Goal: Information Seeking & Learning: Understand process/instructions

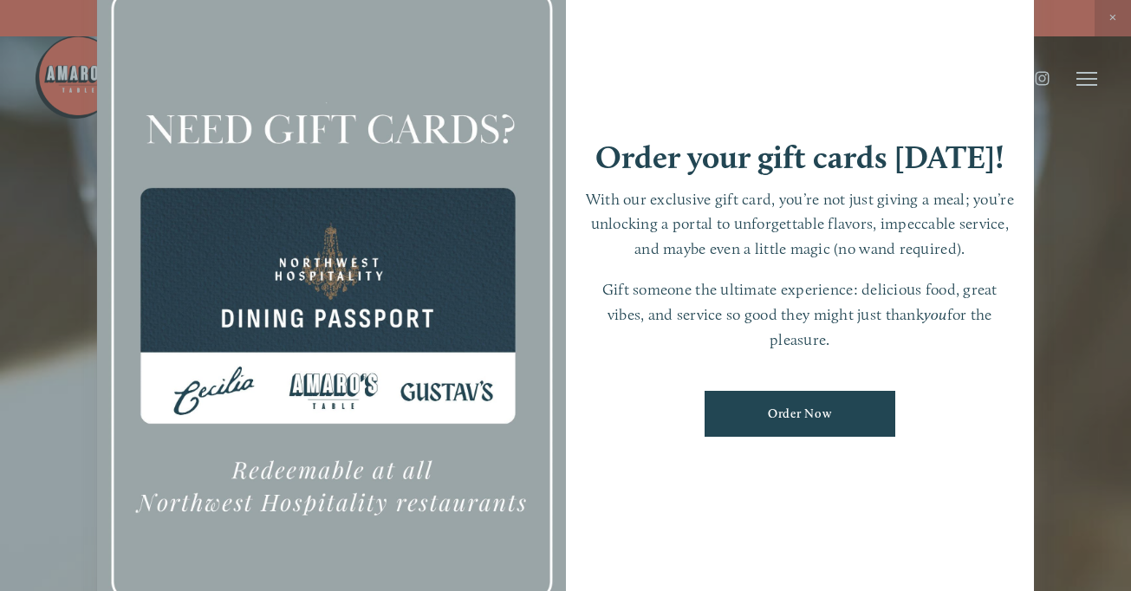
click at [1044, 180] on div at bounding box center [565, 295] width 1131 height 591
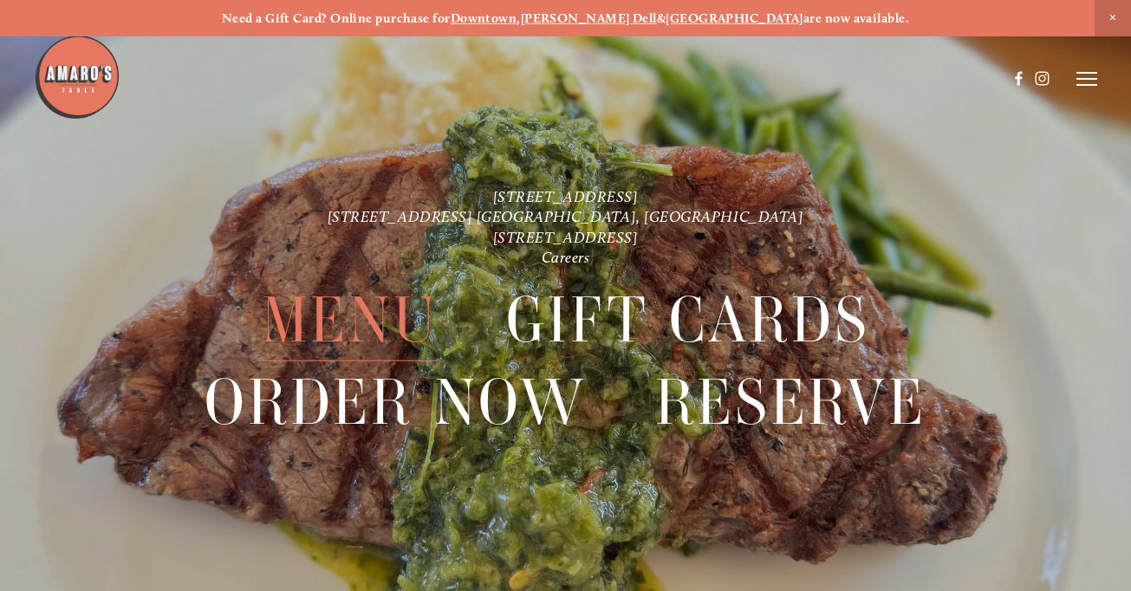
click at [425, 317] on span "Menu" at bounding box center [350, 319] width 177 height 82
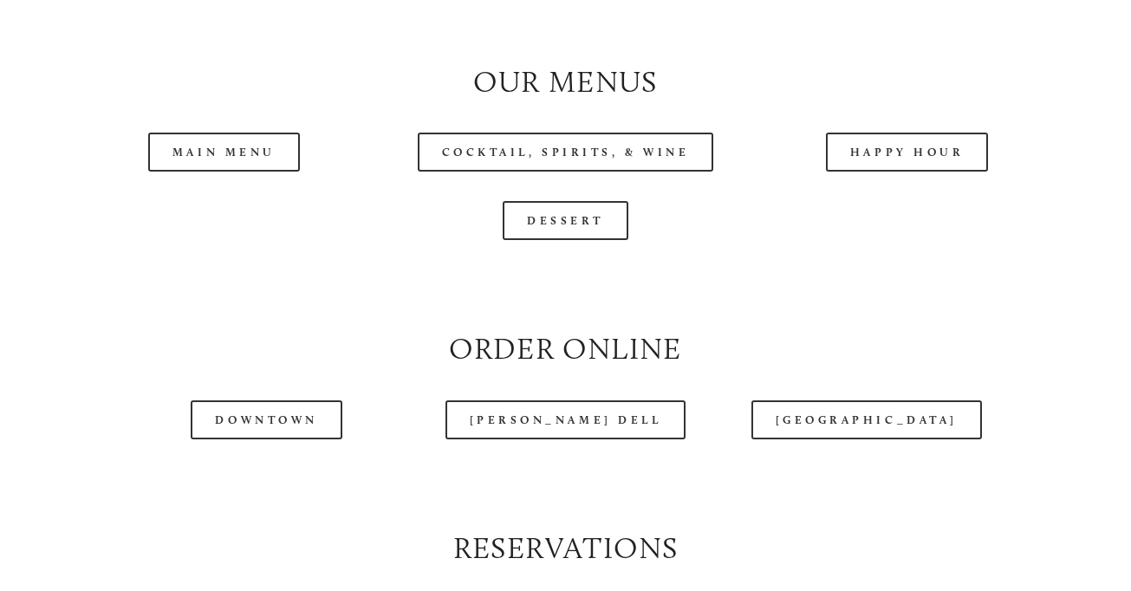
scroll to position [1735, 0]
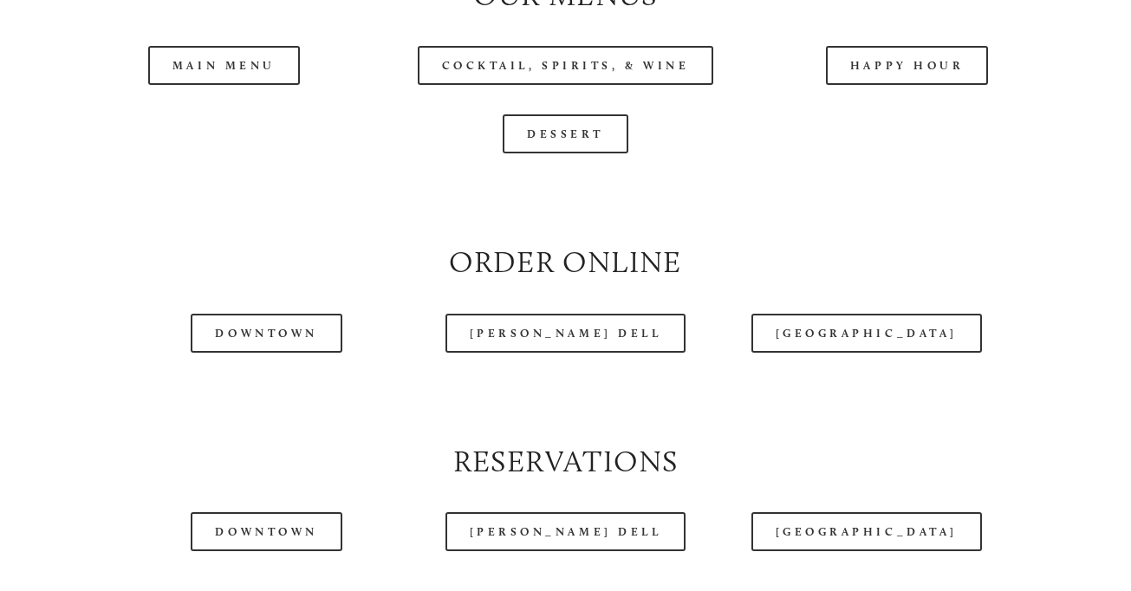
click at [243, 67] on div at bounding box center [520, 34] width 973 height 89
click at [166, 63] on div at bounding box center [520, 34] width 973 height 89
click at [187, 62] on div at bounding box center [520, 34] width 973 height 89
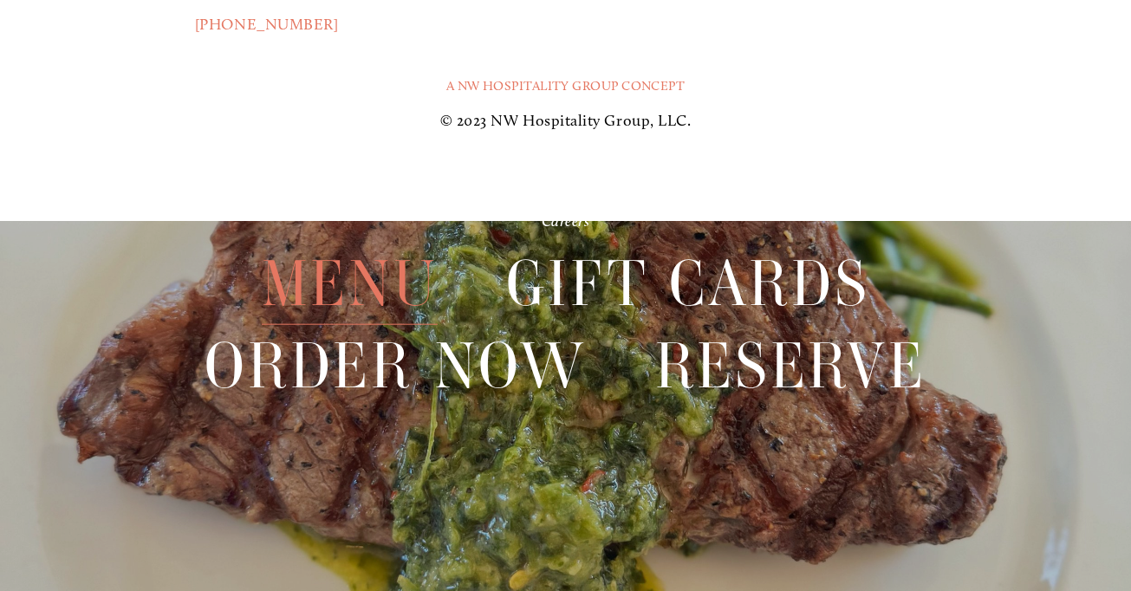
click at [332, 270] on span "Menu" at bounding box center [350, 283] width 177 height 82
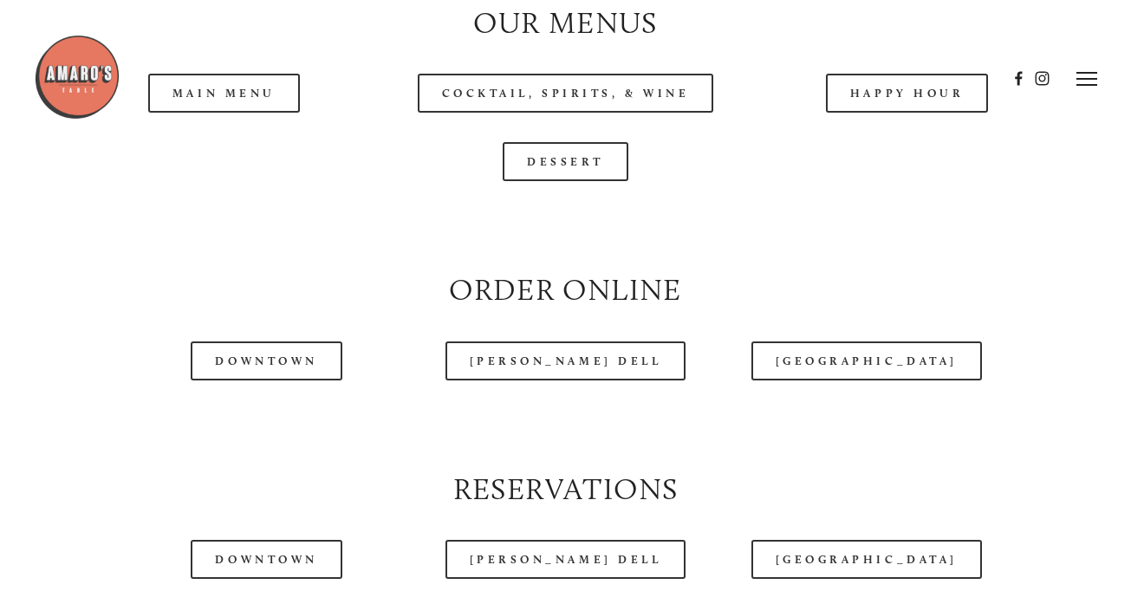
scroll to position [1704, 0]
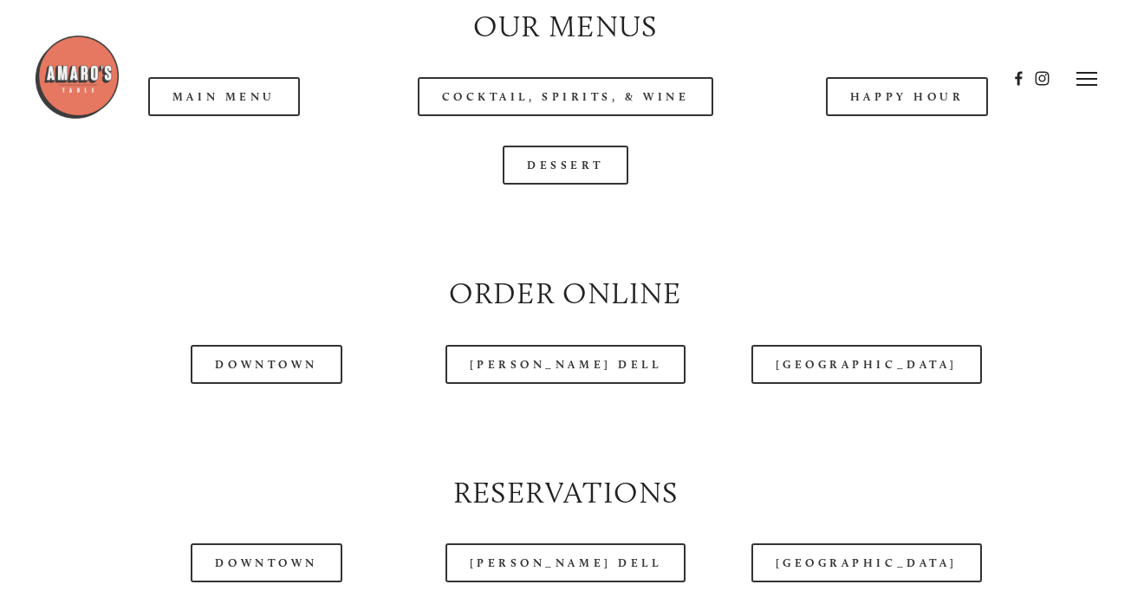
click at [260, 95] on div at bounding box center [520, 78] width 973 height 89
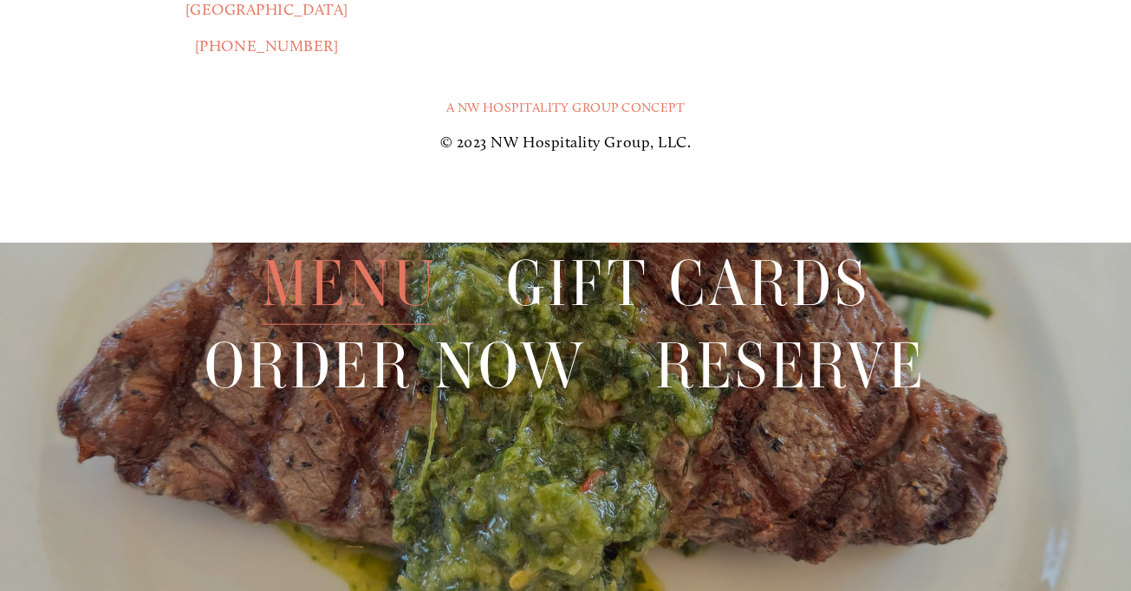
scroll to position [3650, 0]
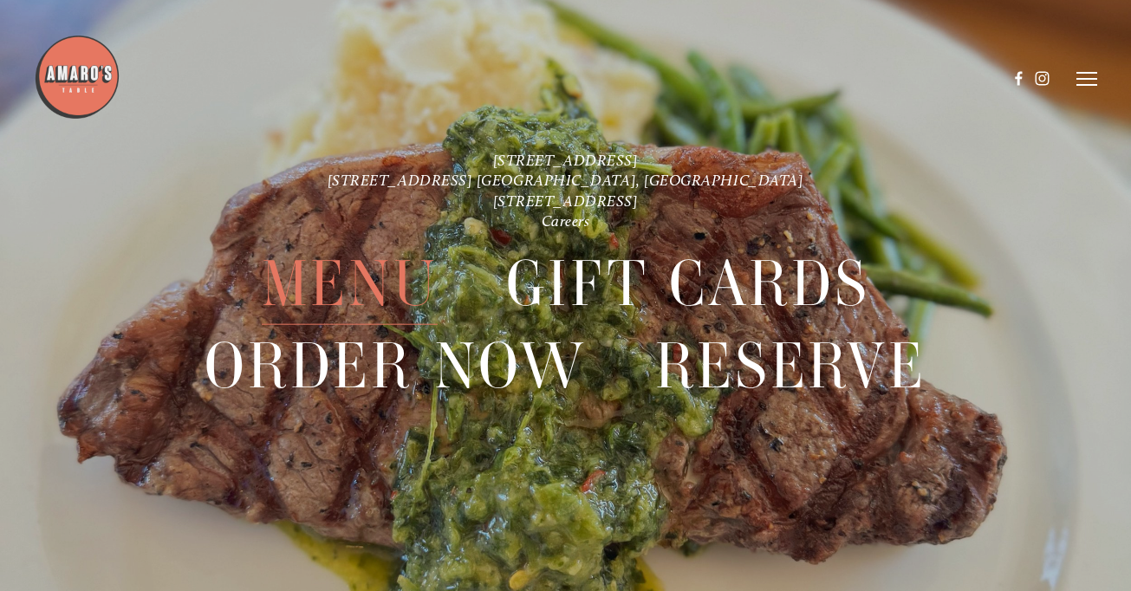
click at [1082, 62] on header "Menu Order Now Visit Gallery 0" at bounding box center [565, 78] width 1063 height 157
click at [1085, 81] on icon at bounding box center [1086, 79] width 21 height 16
click at [1085, 81] on icon at bounding box center [1084, 79] width 16 height 16
click at [327, 261] on span "Menu" at bounding box center [350, 283] width 177 height 82
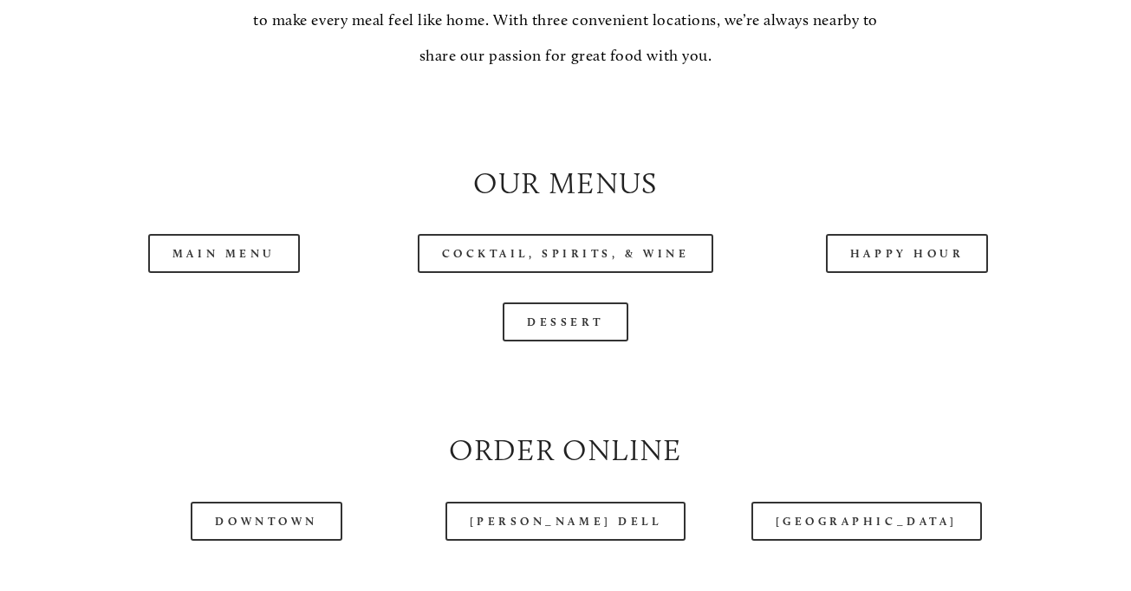
scroll to position [1631, 0]
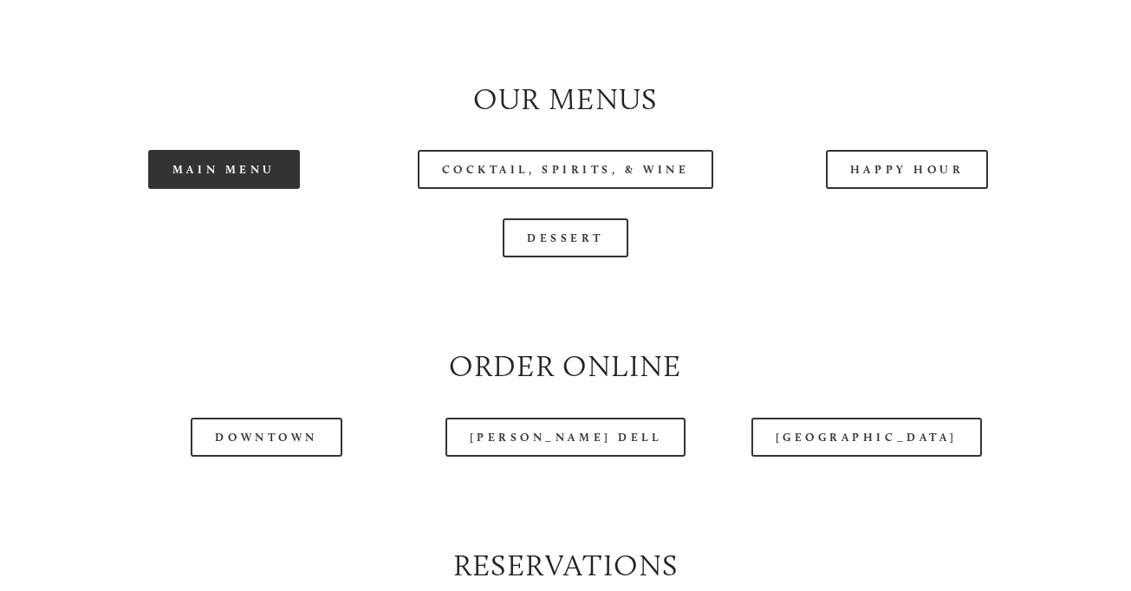
click at [263, 176] on link "Main Menu" at bounding box center [224, 169] width 152 height 39
